Goal: Task Accomplishment & Management: Use online tool/utility

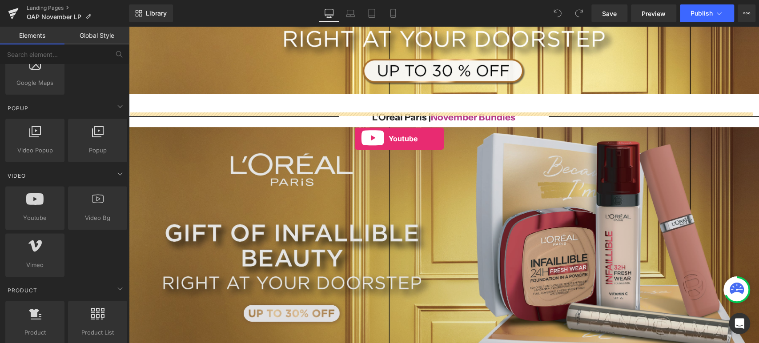
scroll to position [197, 0]
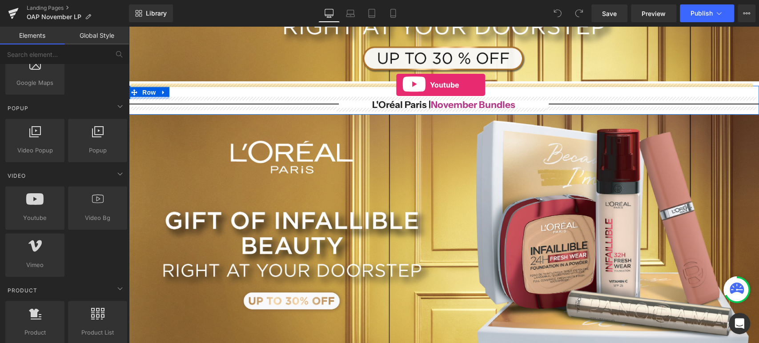
drag, startPoint x: 167, startPoint y: 233, endPoint x: 396, endPoint y: 85, distance: 273.0
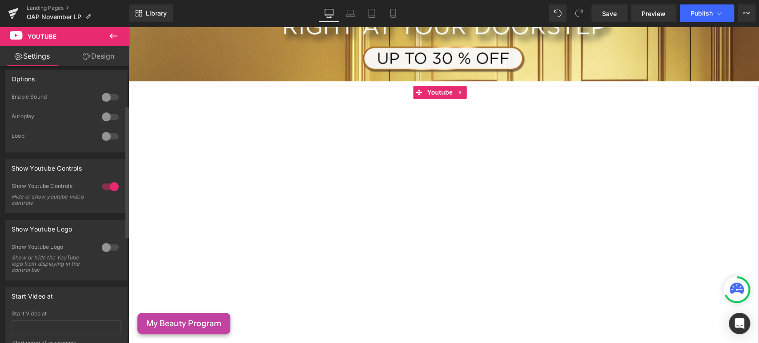
scroll to position [0, 0]
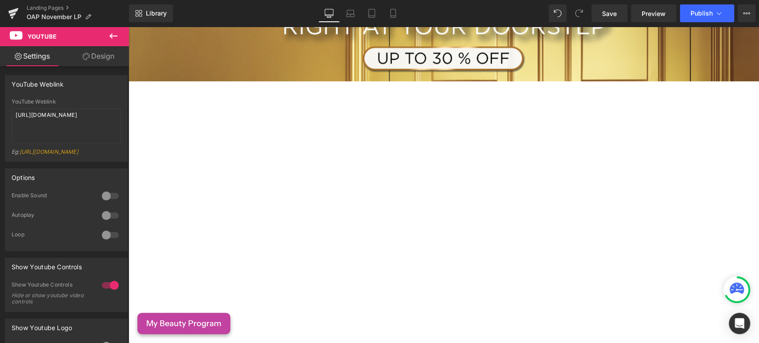
click at [112, 32] on icon at bounding box center [113, 36] width 11 height 11
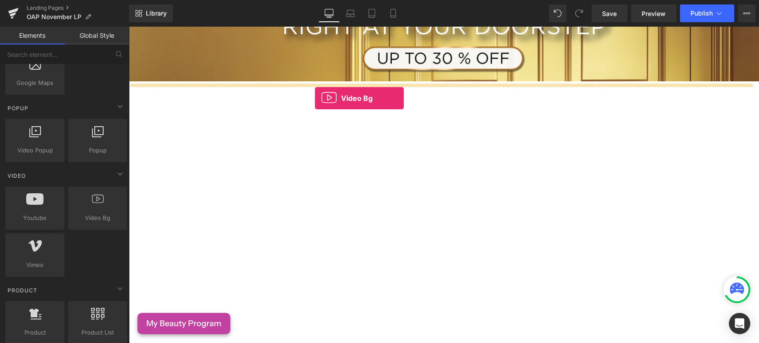
drag, startPoint x: 217, startPoint y: 236, endPoint x: 315, endPoint y: 98, distance: 168.7
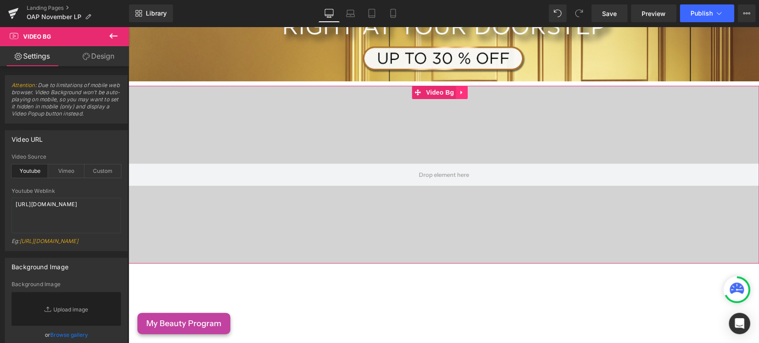
click at [463, 93] on icon at bounding box center [462, 92] width 6 height 7
click at [466, 95] on link at bounding box center [468, 92] width 12 height 13
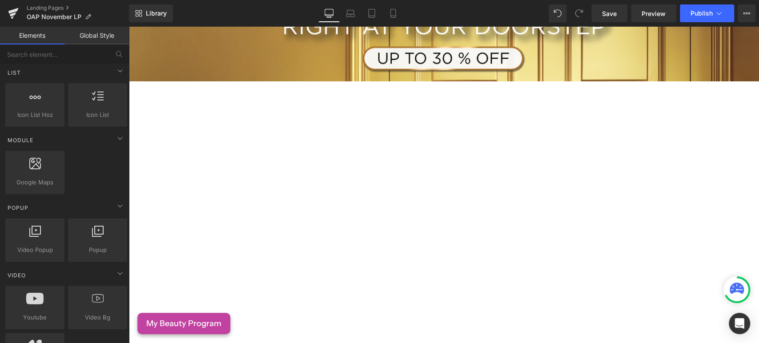
scroll to position [395, 0]
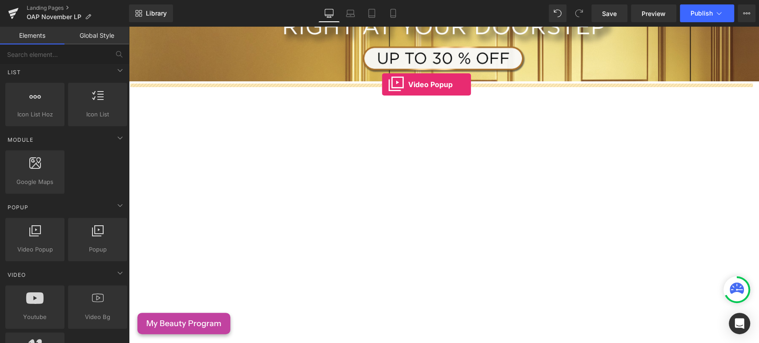
drag, startPoint x: 168, startPoint y: 261, endPoint x: 382, endPoint y: 85, distance: 277.5
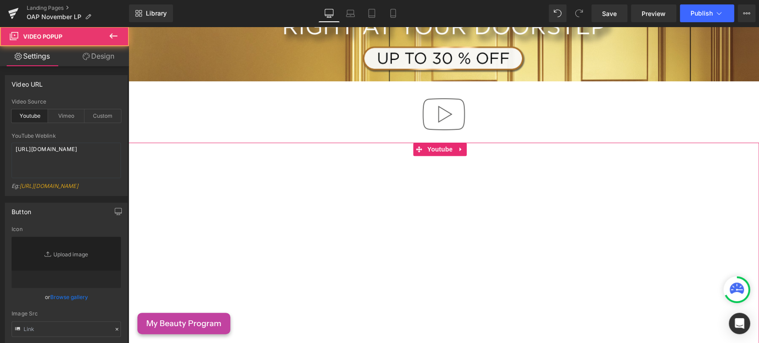
type input "//d1um8515vdn9kb.cloudfront.net/images/youtube-play-button.png"
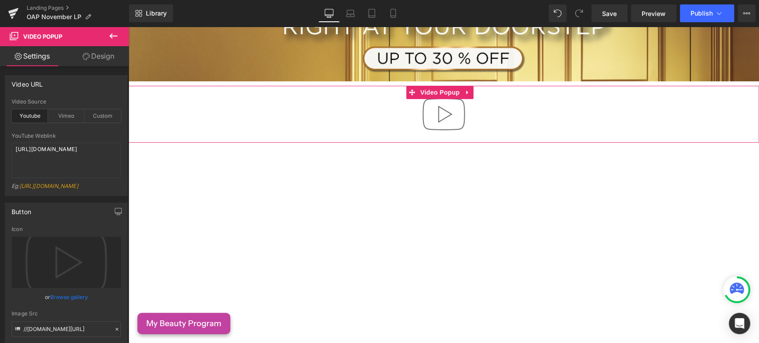
click at [91, 60] on link "Design" at bounding box center [98, 56] width 64 height 20
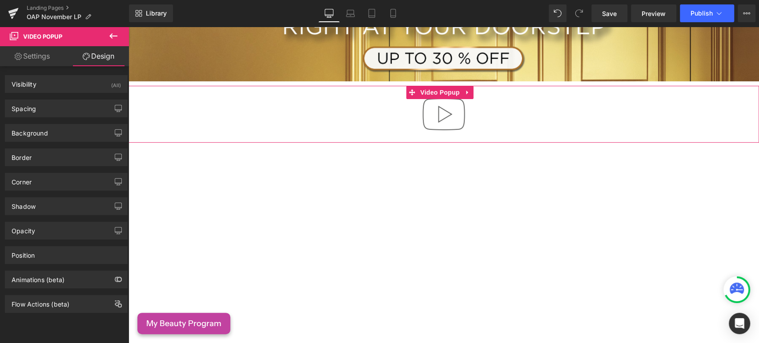
click at [31, 64] on link "Settings" at bounding box center [32, 56] width 64 height 20
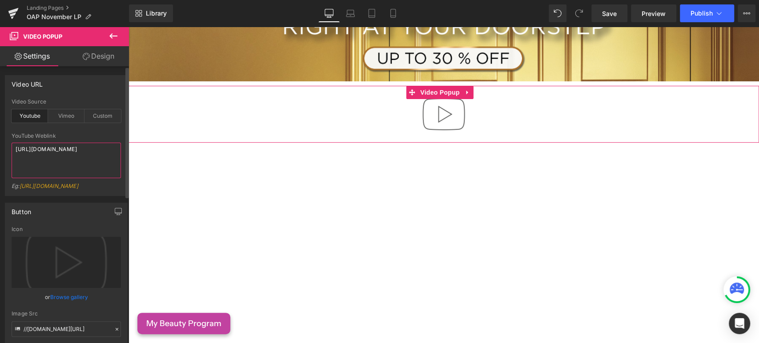
click at [64, 157] on textarea "[URL][DOMAIN_NAME]" at bounding box center [66, 161] width 109 height 36
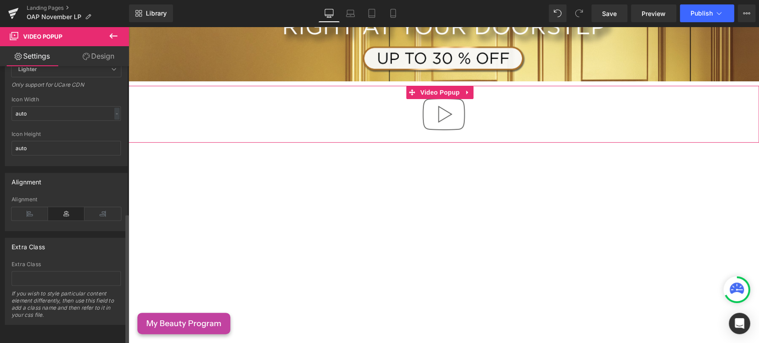
scroll to position [310, 0]
click at [470, 91] on icon at bounding box center [468, 92] width 6 height 7
click at [470, 91] on link at bounding box center [474, 92] width 12 height 13
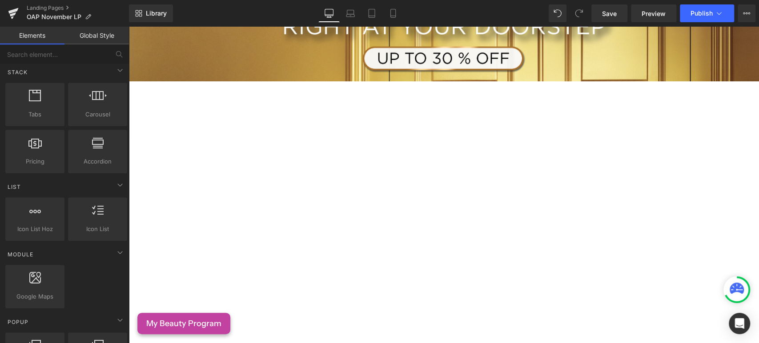
scroll to position [296, 0]
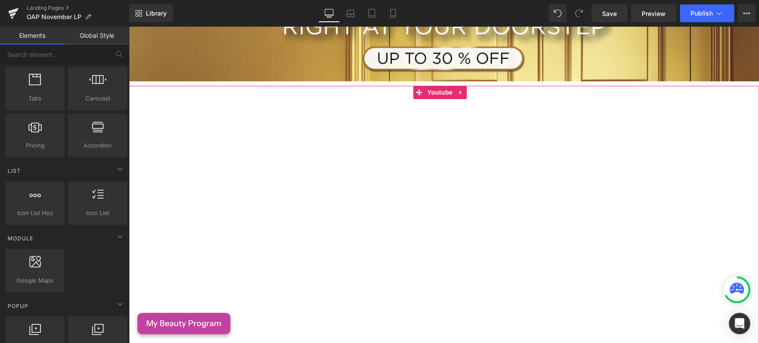
click at [461, 89] on div at bounding box center [444, 263] width 631 height 355
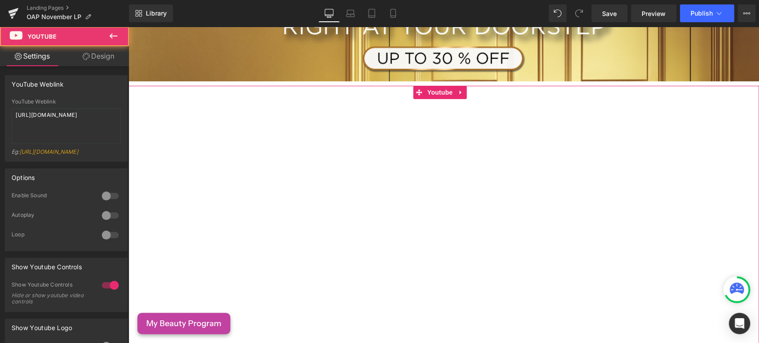
click at [459, 90] on div at bounding box center [444, 263] width 631 height 355
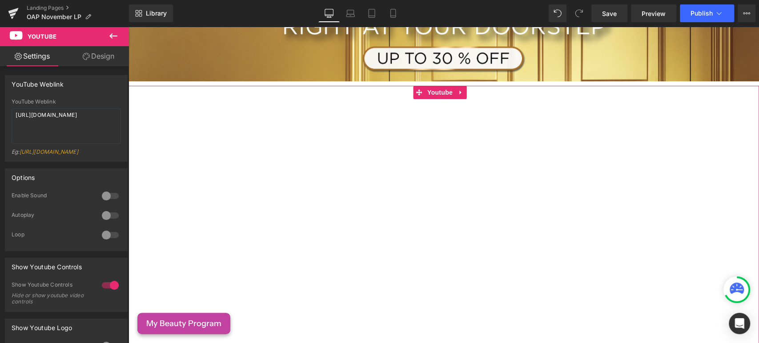
click at [91, 55] on link "Design" at bounding box center [98, 56] width 64 height 20
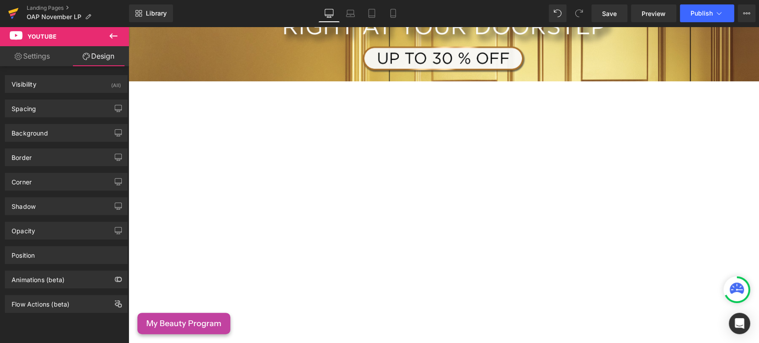
click at [17, 17] on icon at bounding box center [13, 13] width 11 height 22
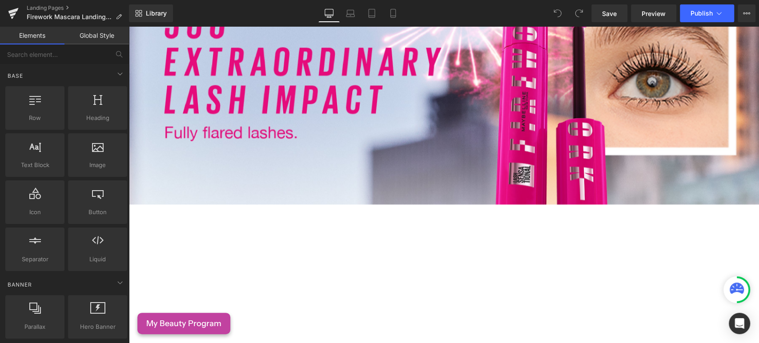
scroll to position [988, 0]
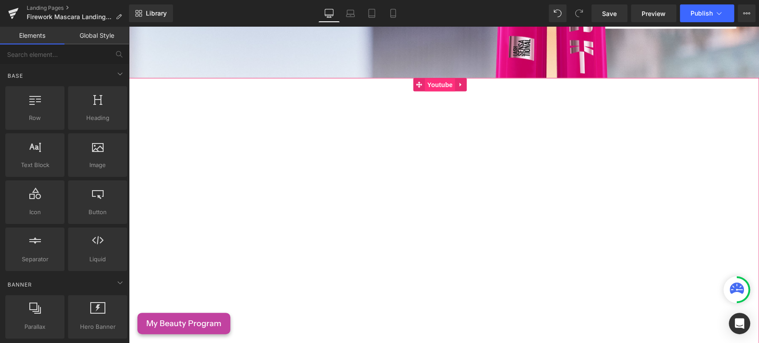
click at [430, 78] on span "Youtube" at bounding box center [440, 84] width 30 height 13
